Goal: Understand process/instructions

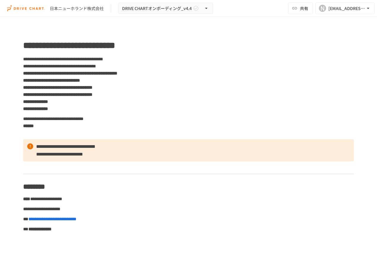
drag, startPoint x: 361, startPoint y: 0, endPoint x: 175, endPoint y: 113, distance: 218.0
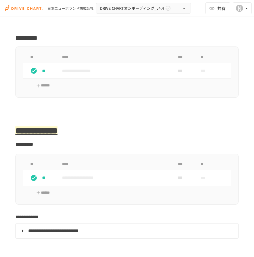
scroll to position [639, 0]
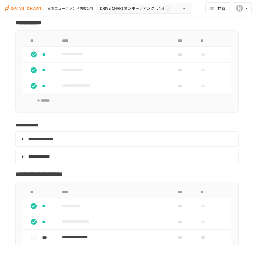
scroll to position [1091, 0]
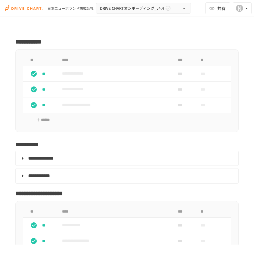
click at [223, 32] on p at bounding box center [126, 28] width 223 height 8
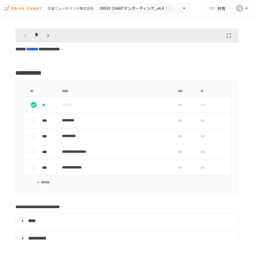
scroll to position [1737, 0]
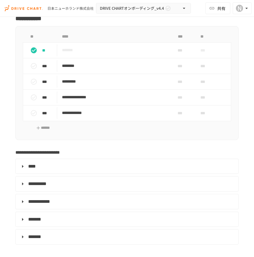
scroll to position [1792, 0]
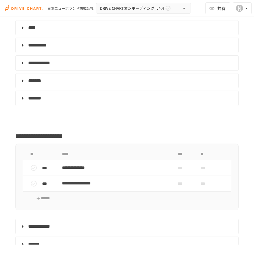
scroll to position [1949, 0]
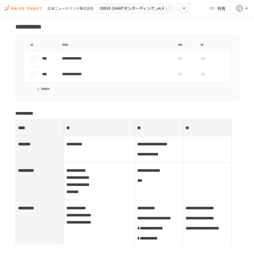
scroll to position [2216, 0]
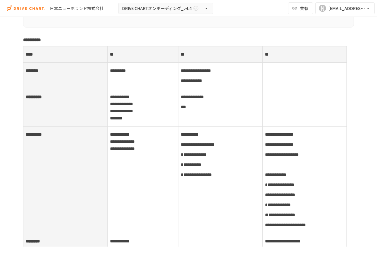
scroll to position [2323, 0]
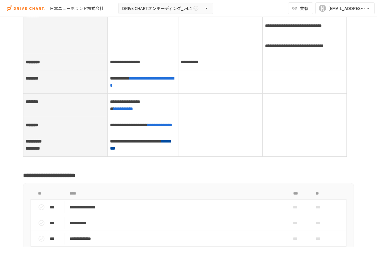
scroll to position [2531, 0]
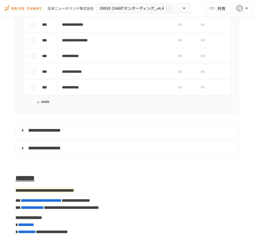
scroll to position [2856, 0]
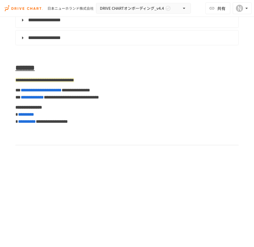
scroll to position [2985, 0]
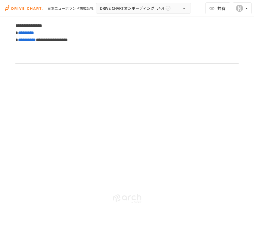
scroll to position [3133, 0]
